Goal: Transaction & Acquisition: Purchase product/service

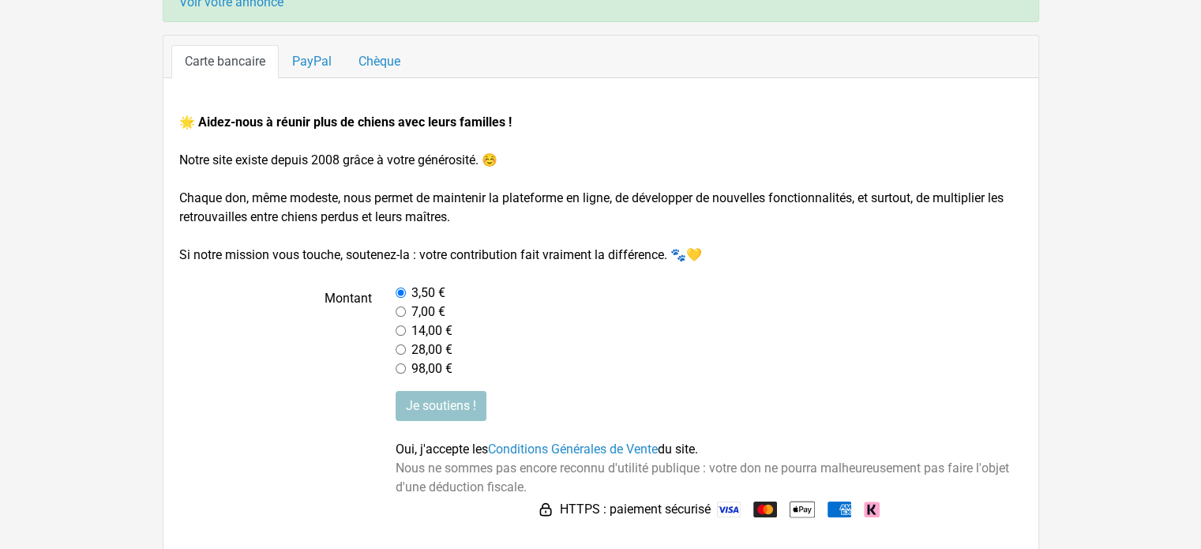
scroll to position [167, 0]
click at [381, 55] on link "Chèque" at bounding box center [379, 60] width 69 height 33
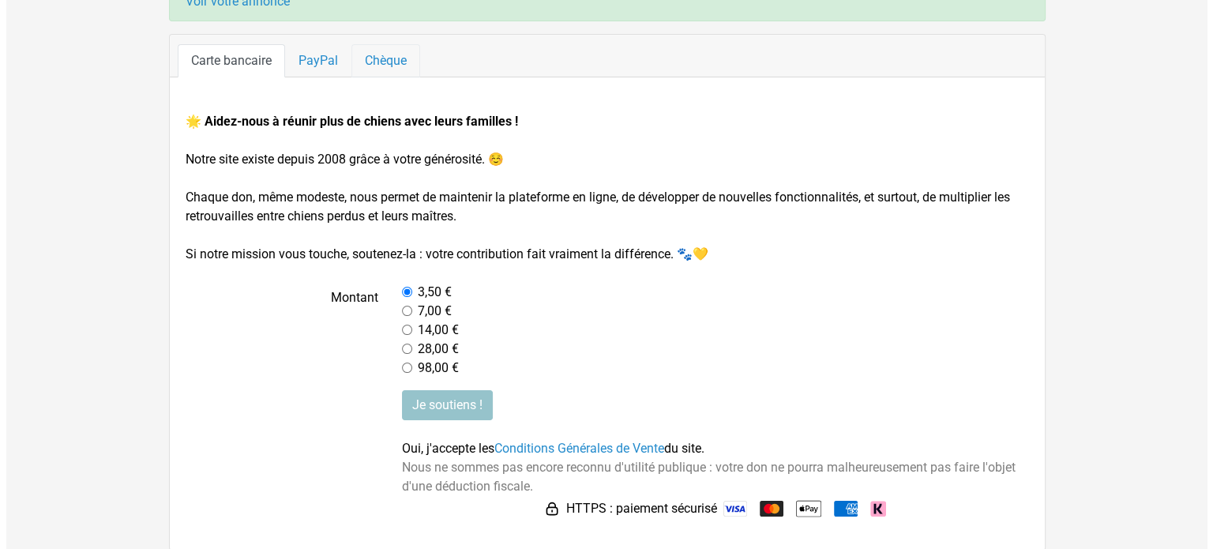
scroll to position [0, 0]
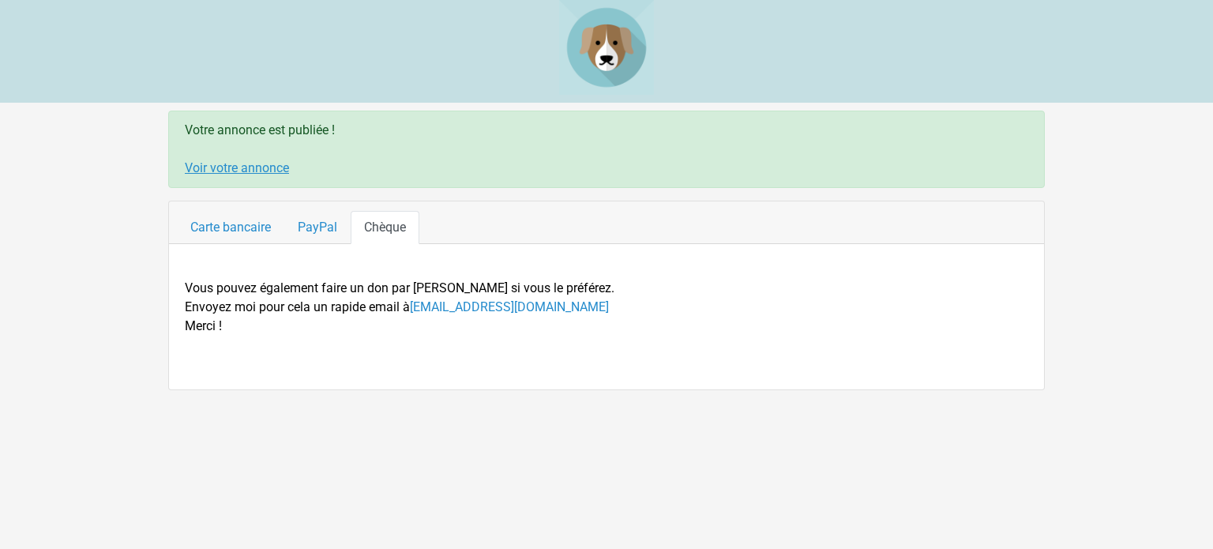
click at [212, 169] on link "Voir votre annonce" at bounding box center [237, 167] width 104 height 15
